Goal: Information Seeking & Learning: Find specific page/section

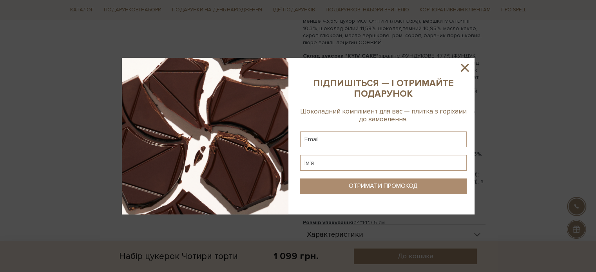
click at [467, 65] on icon at bounding box center [465, 68] width 8 height 8
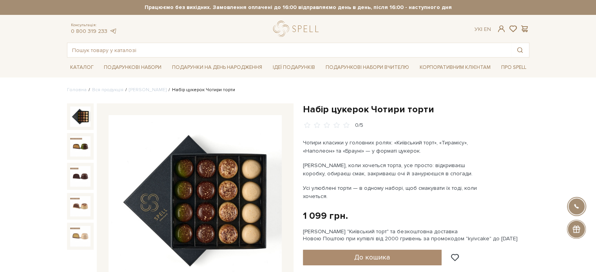
scroll to position [39, 0]
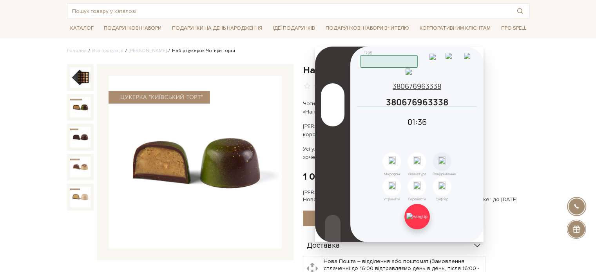
click at [416, 216] on img at bounding box center [416, 216] width 21 height 7
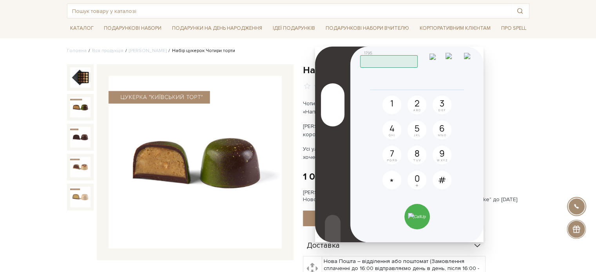
drag, startPoint x: 526, startPoint y: 111, endPoint x: 523, endPoint y: 105, distance: 6.7
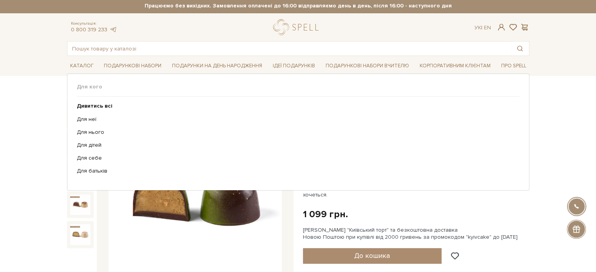
scroll to position [0, 0]
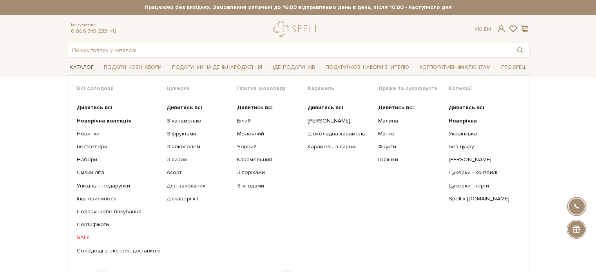
click at [78, 65] on link "Каталог" at bounding box center [82, 67] width 30 height 12
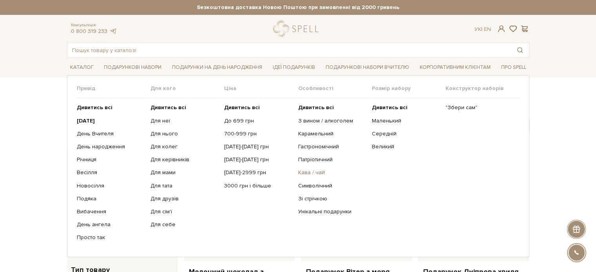
click at [313, 173] on link "Кава / чай" at bounding box center [332, 172] width 68 height 7
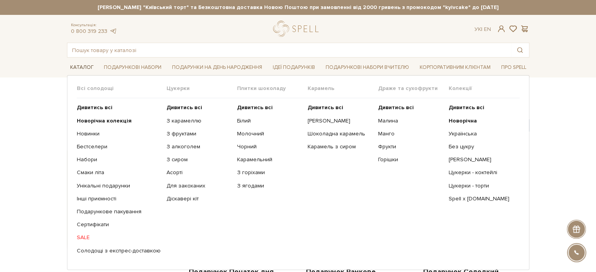
click at [81, 66] on link "Каталог" at bounding box center [82, 67] width 30 height 12
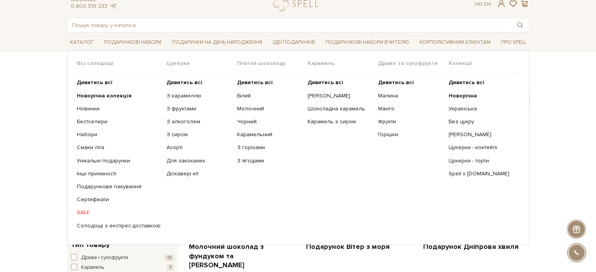
scroll to position [39, 0]
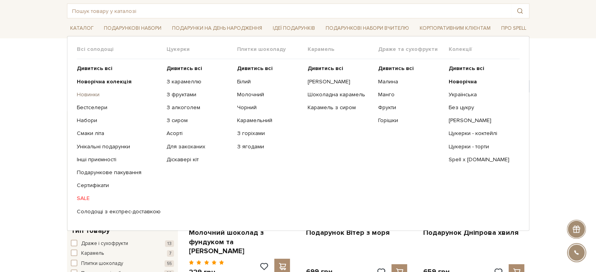
click at [92, 92] on link "Новинки" at bounding box center [119, 94] width 84 height 7
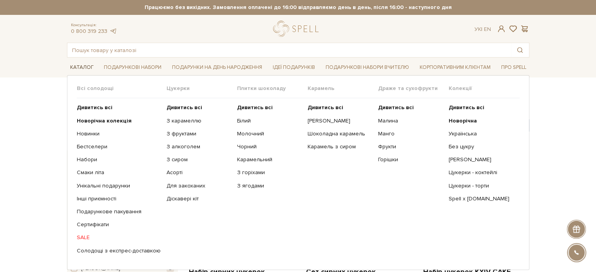
click at [90, 65] on link "Каталог" at bounding box center [82, 67] width 30 height 12
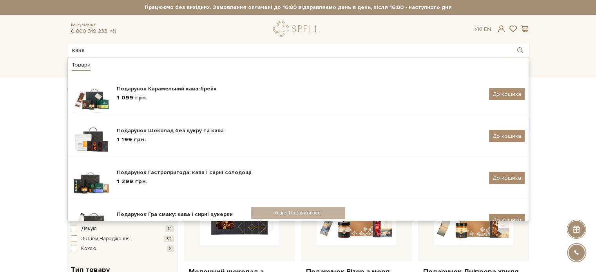
type input "кава"
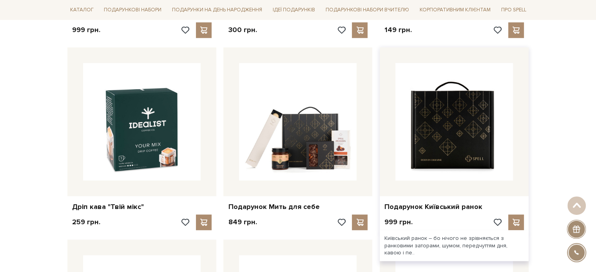
scroll to position [548, 0]
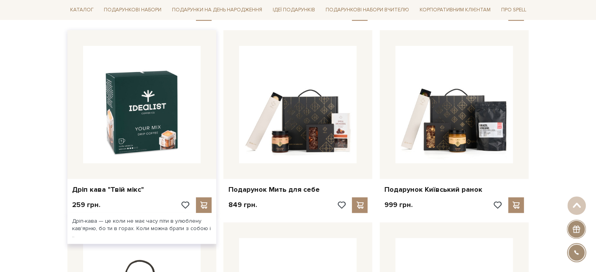
click at [128, 134] on img at bounding box center [142, 105] width 118 height 118
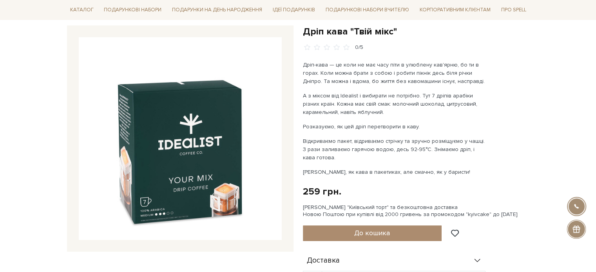
scroll to position [78, 0]
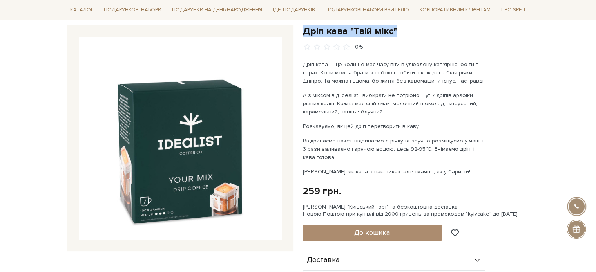
drag, startPoint x: 398, startPoint y: 31, endPoint x: 304, endPoint y: 33, distance: 94.4
click at [303, 31] on h1 "Дріп кава "Твій мікс"" at bounding box center [416, 31] width 226 height 12
copy h1 "Дріп кава "Твій мікс""
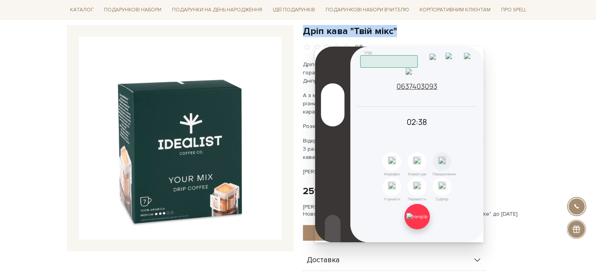
click at [421, 220] on img at bounding box center [416, 216] width 21 height 7
